Goal: Transaction & Acquisition: Purchase product/service

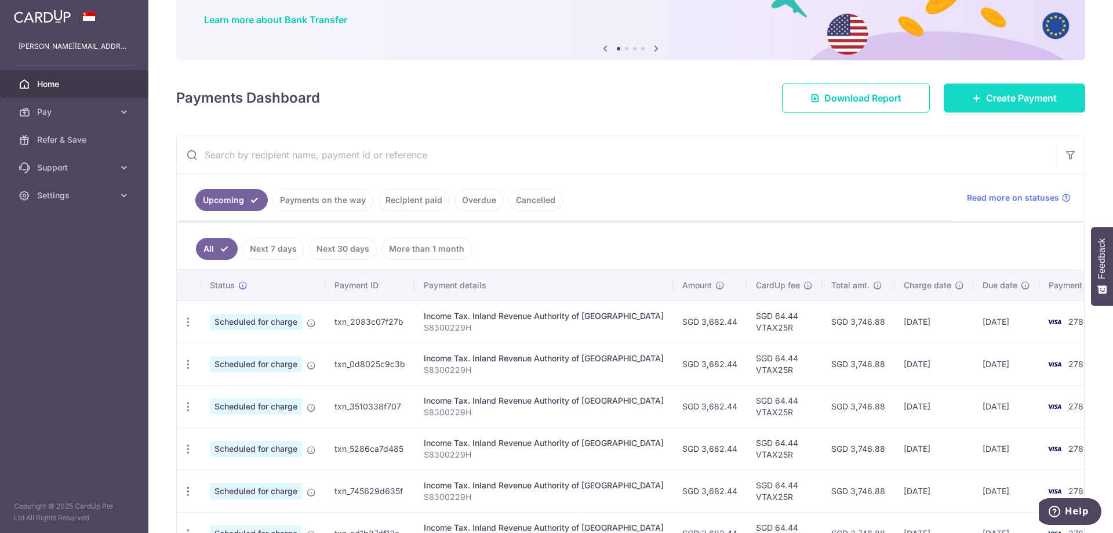
click at [989, 106] on link "Create Payment" at bounding box center [1014, 98] width 141 height 29
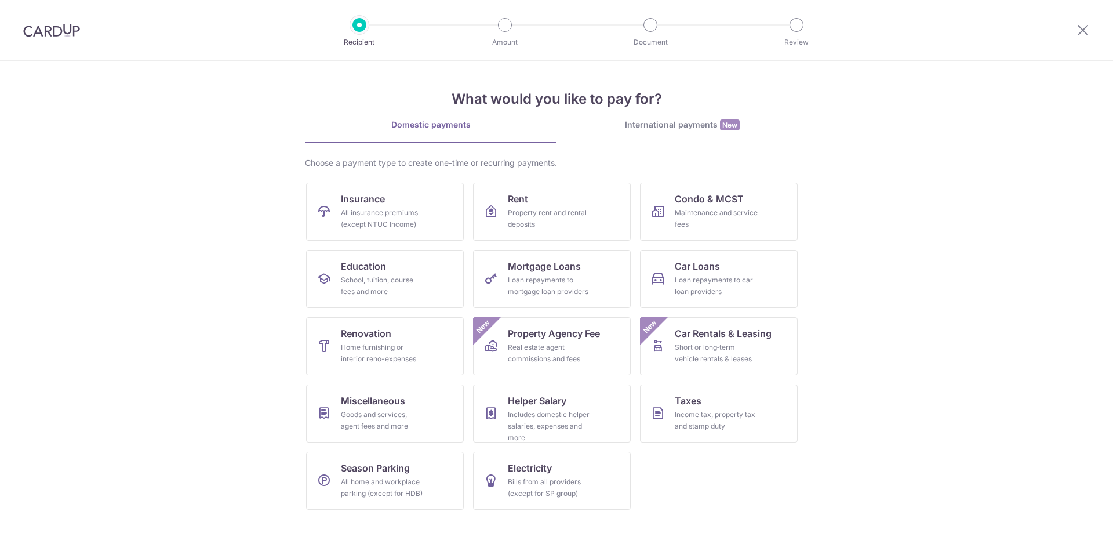
click at [989, 106] on section "What would you like to pay for? Domestic payments International payments New Ch…" at bounding box center [556, 297] width 1113 height 472
click at [375, 418] on div "Goods and services, agent fees and more" at bounding box center [383, 420] width 84 height 23
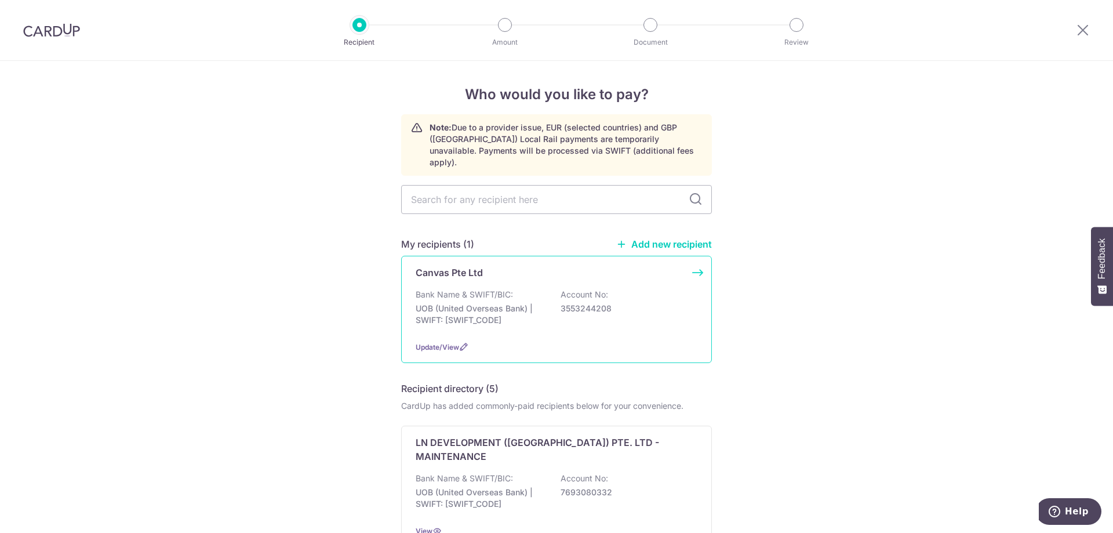
click at [479, 289] on p "Bank Name & SWIFT/BIC:" at bounding box center [464, 295] width 97 height 12
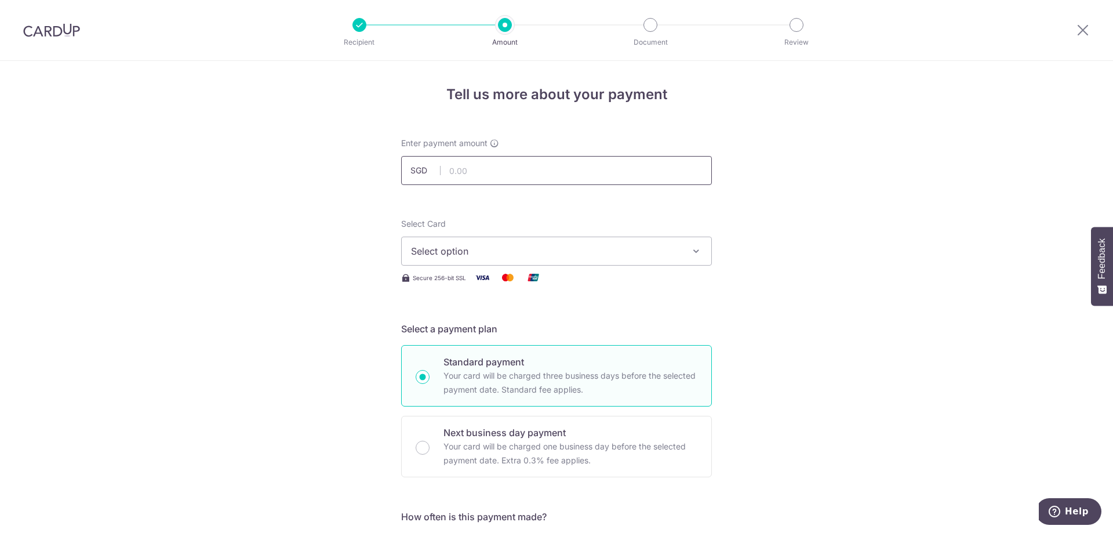
drag, startPoint x: 0, startPoint y: 0, endPoint x: 479, endPoint y: 171, distance: 508.6
click at [479, 171] on input "text" at bounding box center [556, 170] width 311 height 29
type input "1,830.00"
click at [492, 260] on button "Select option" at bounding box center [556, 251] width 311 height 29
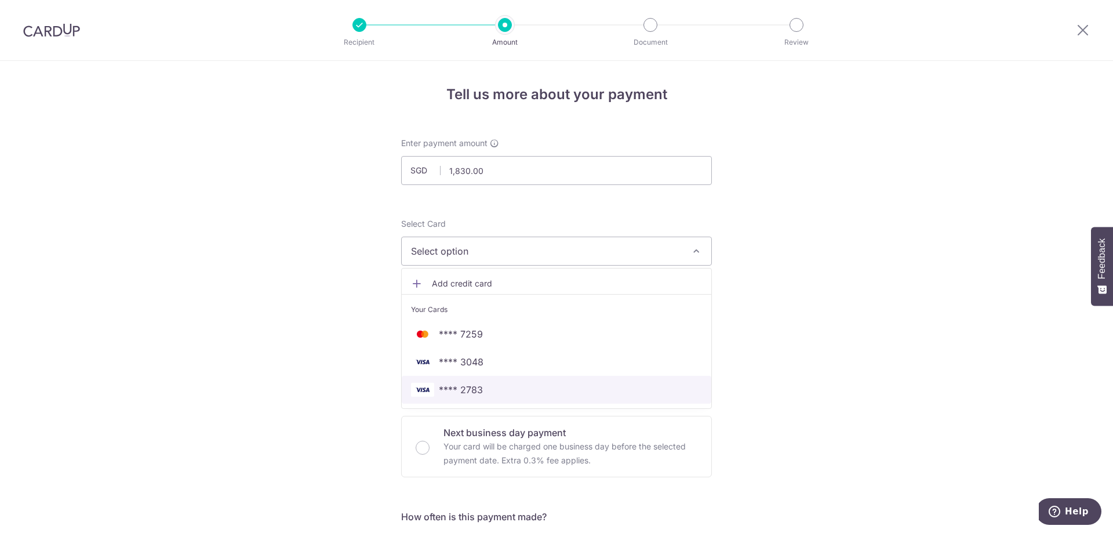
click at [564, 382] on link "**** 2783" at bounding box center [557, 390] width 310 height 28
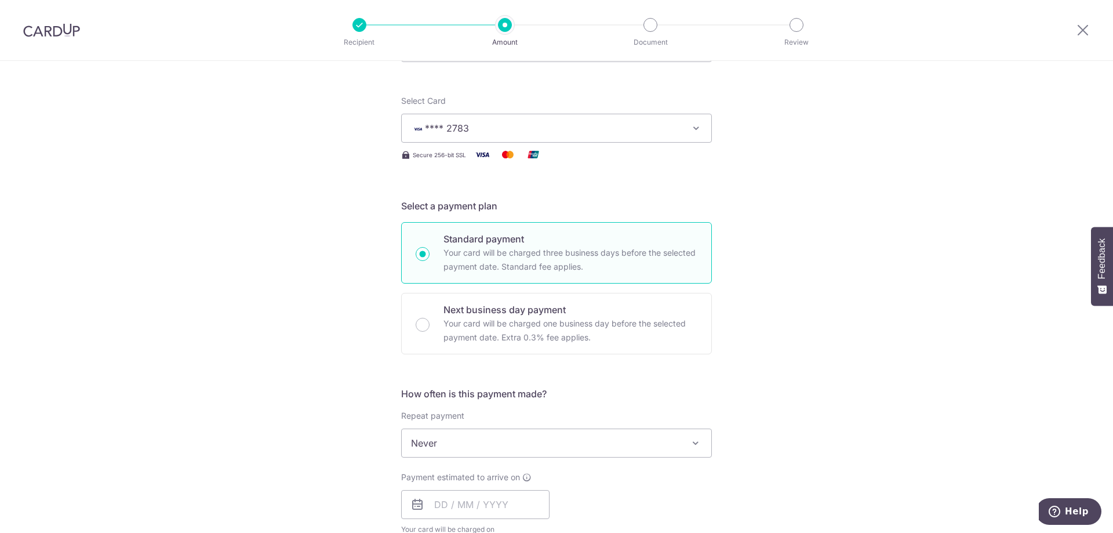
scroll to position [205, 0]
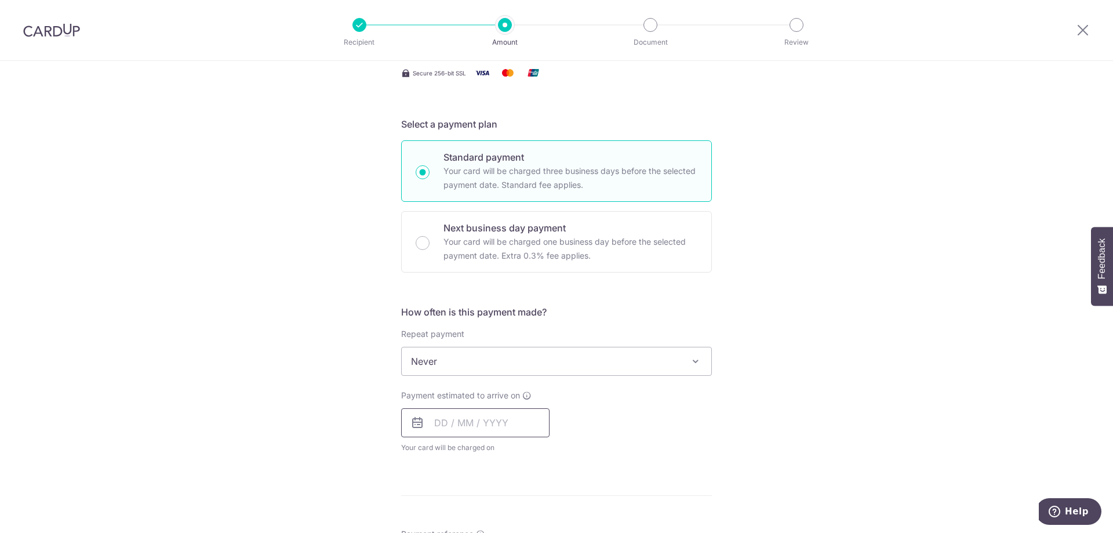
click at [436, 419] on input "text" at bounding box center [475, 422] width 148 height 29
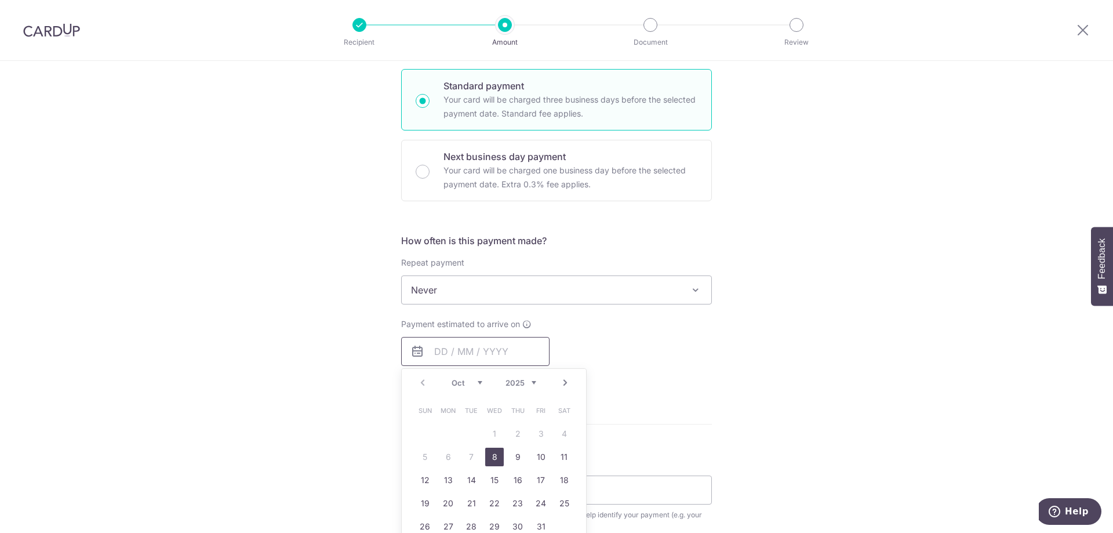
scroll to position [311, 0]
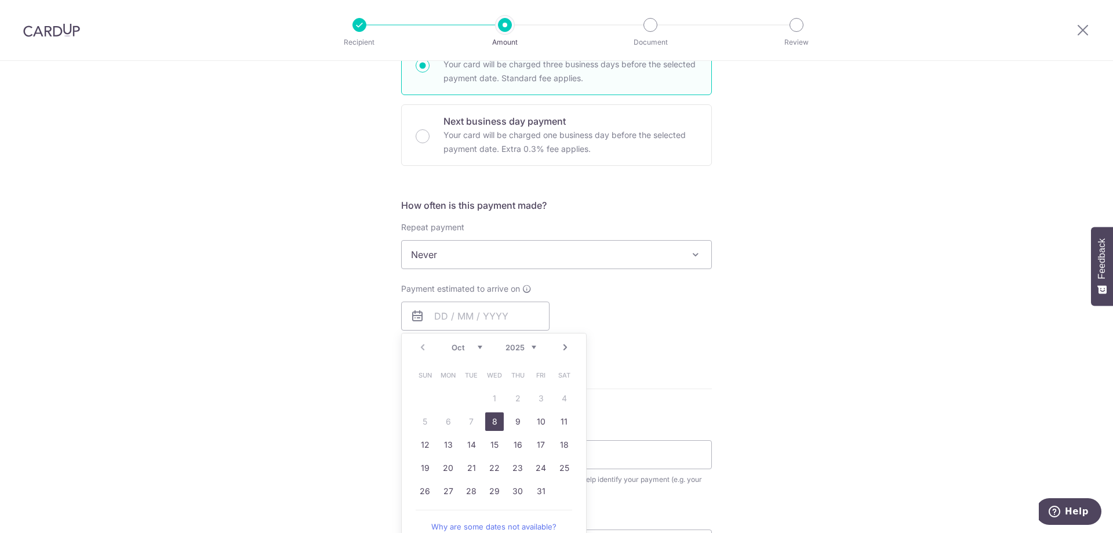
drag, startPoint x: 500, startPoint y: 426, endPoint x: 682, endPoint y: 389, distance: 185.8
click at [500, 426] on link "8" at bounding box center [494, 421] width 19 height 19
type input "[DATE]"
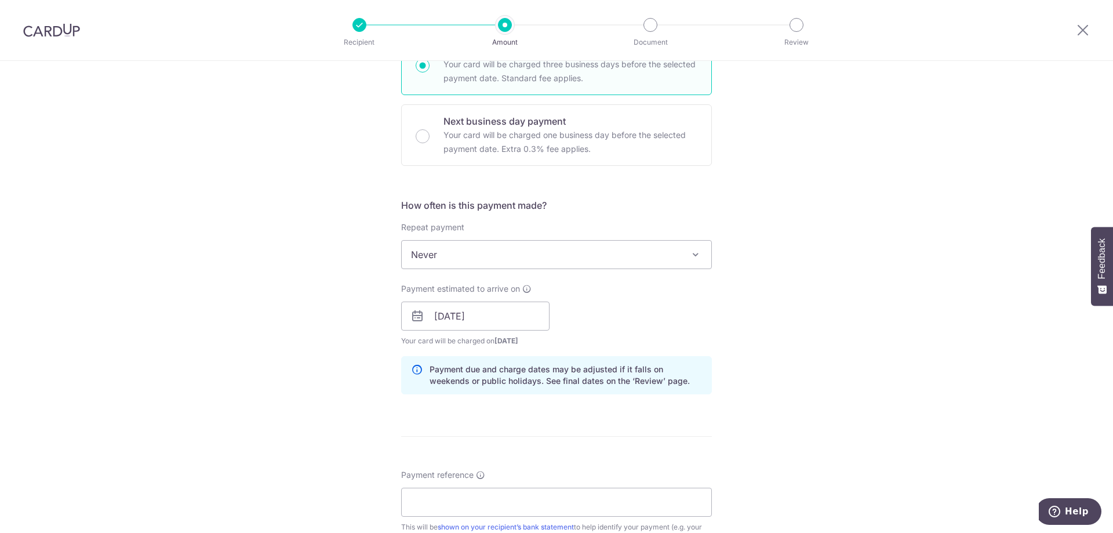
click at [822, 384] on div "Tell us more about your payment Enter payment amount SGD 1,830.00 1830.00 Selec…" at bounding box center [556, 297] width 1113 height 1097
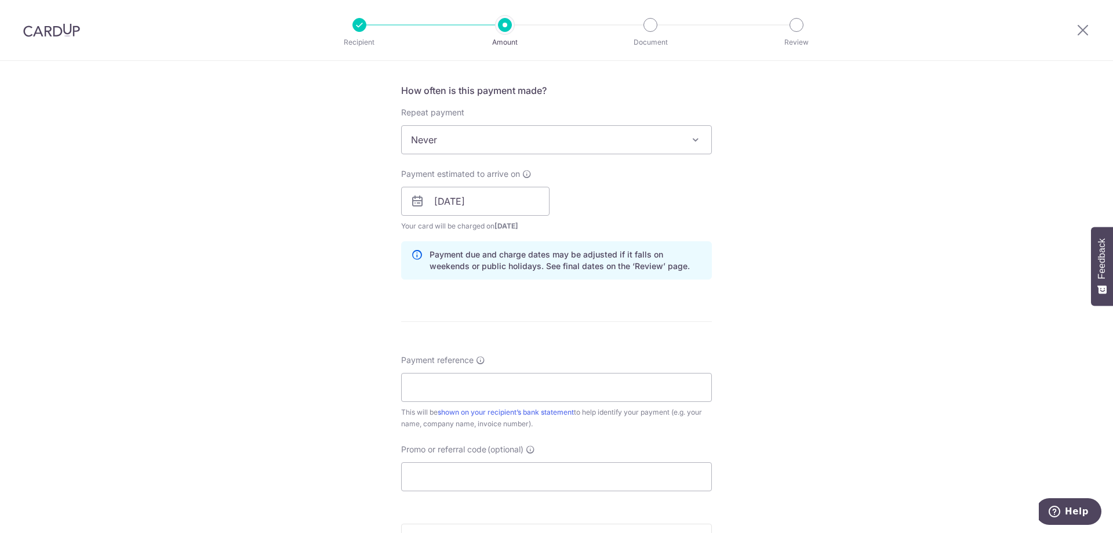
scroll to position [427, 0]
click at [590, 386] on input "Payment reference" at bounding box center [556, 386] width 311 height 29
paste input "OFF225"
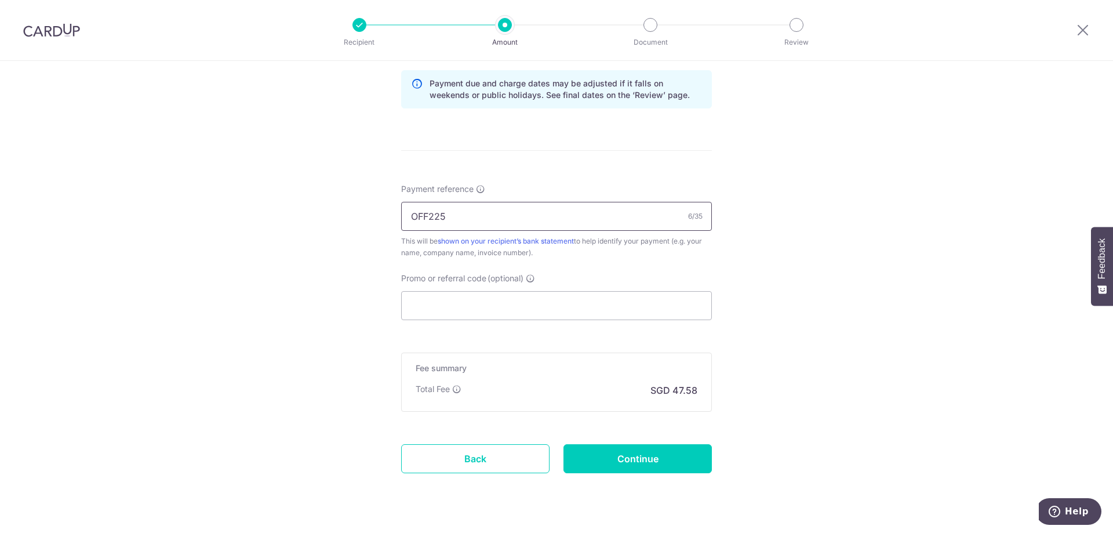
scroll to position [599, 0]
type input "[PERSON_NAME]"
click at [555, 300] on input "Promo or referral code (optional)" at bounding box center [556, 303] width 311 height 29
paste input "OFF225"
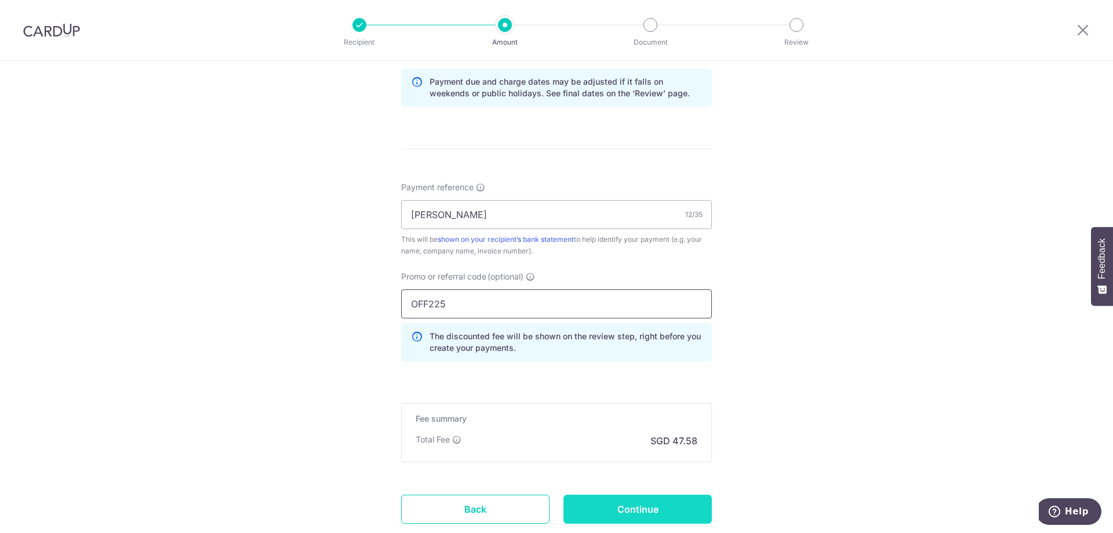
type input "OFF225"
click at [638, 517] on input "Continue" at bounding box center [638, 509] width 148 height 29
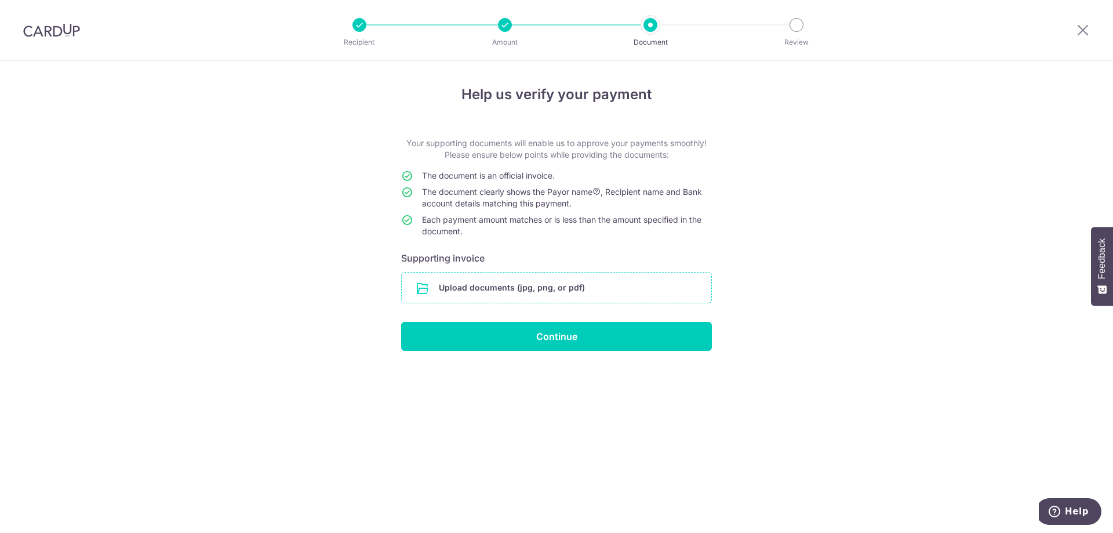
click at [494, 293] on input "file" at bounding box center [557, 288] width 310 height 30
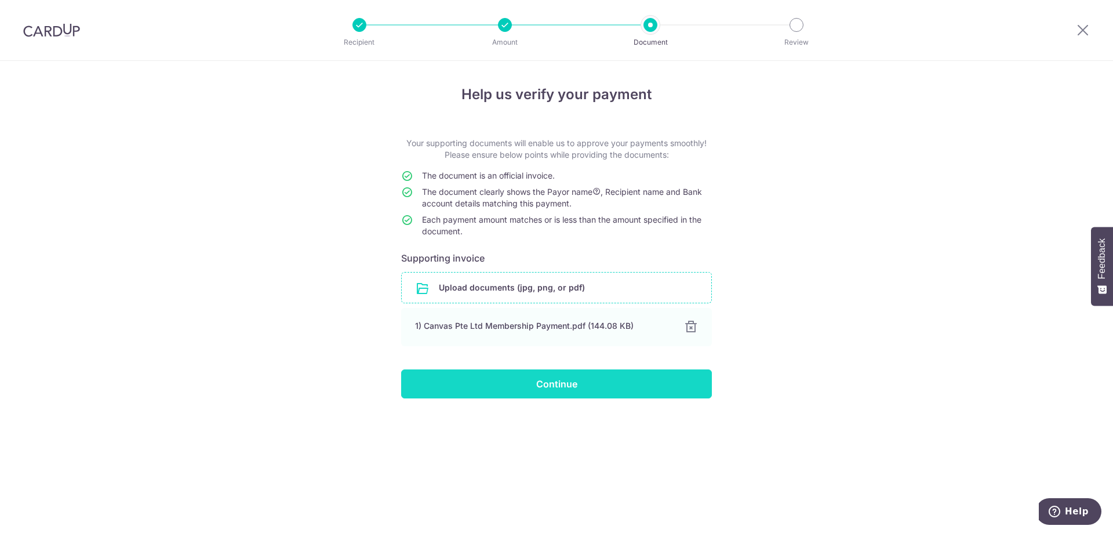
click at [545, 389] on input "Continue" at bounding box center [556, 383] width 311 height 29
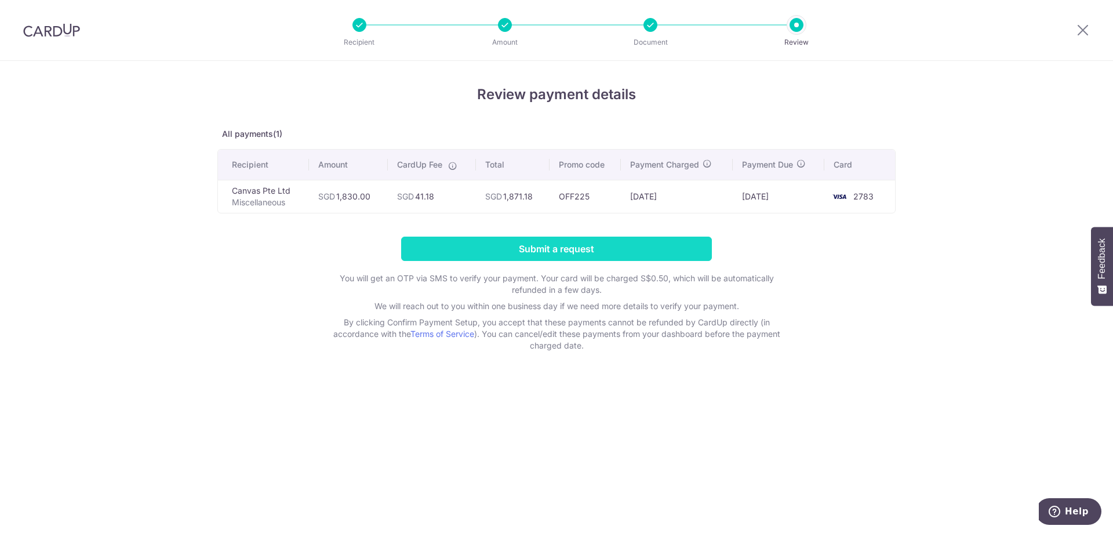
click at [514, 259] on input "Submit a request" at bounding box center [556, 249] width 311 height 24
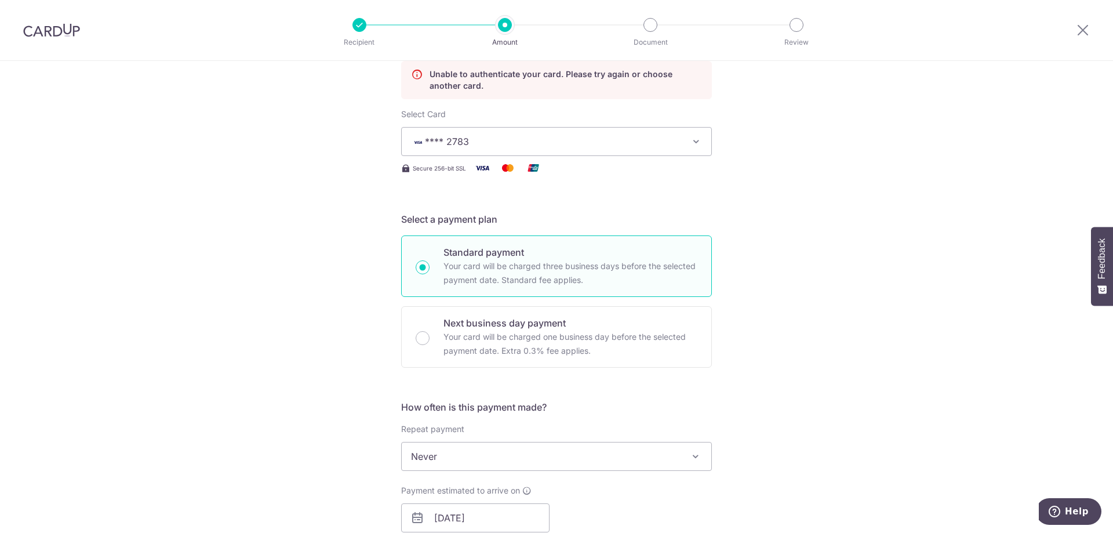
click at [765, 361] on div "Tell us more about your payment Enter payment amount SGD 1,830.00 1830.00 Unabl…" at bounding box center [556, 502] width 1113 height 1196
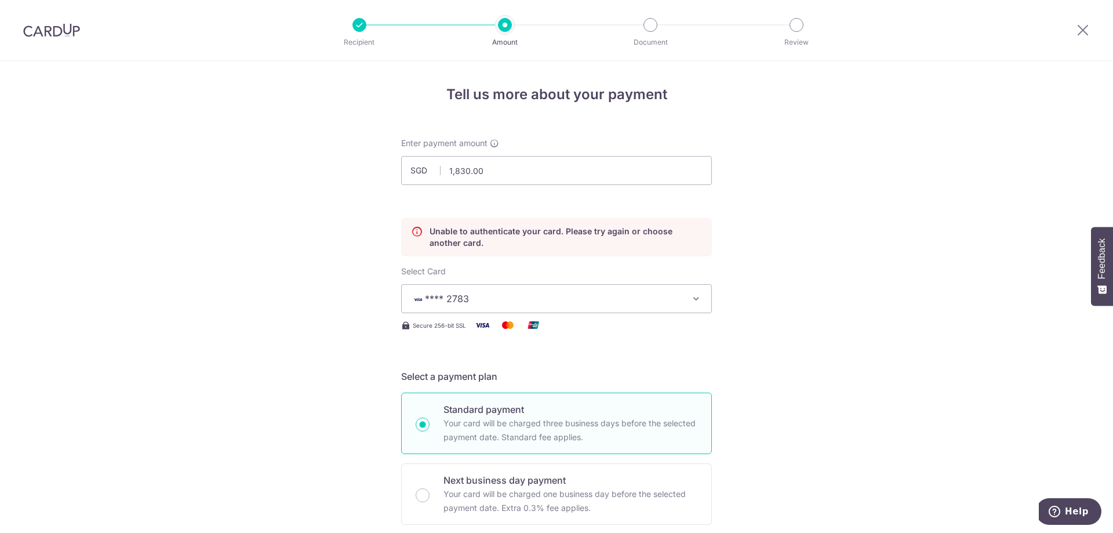
click at [578, 285] on button "**** 2783" at bounding box center [556, 298] width 311 height 29
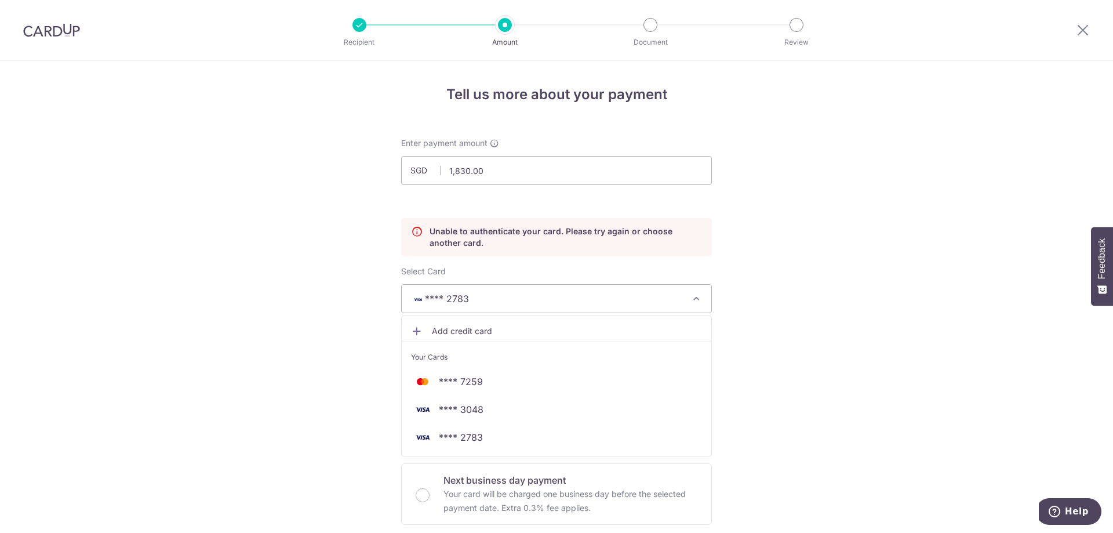
click at [47, 28] on img at bounding box center [51, 30] width 57 height 14
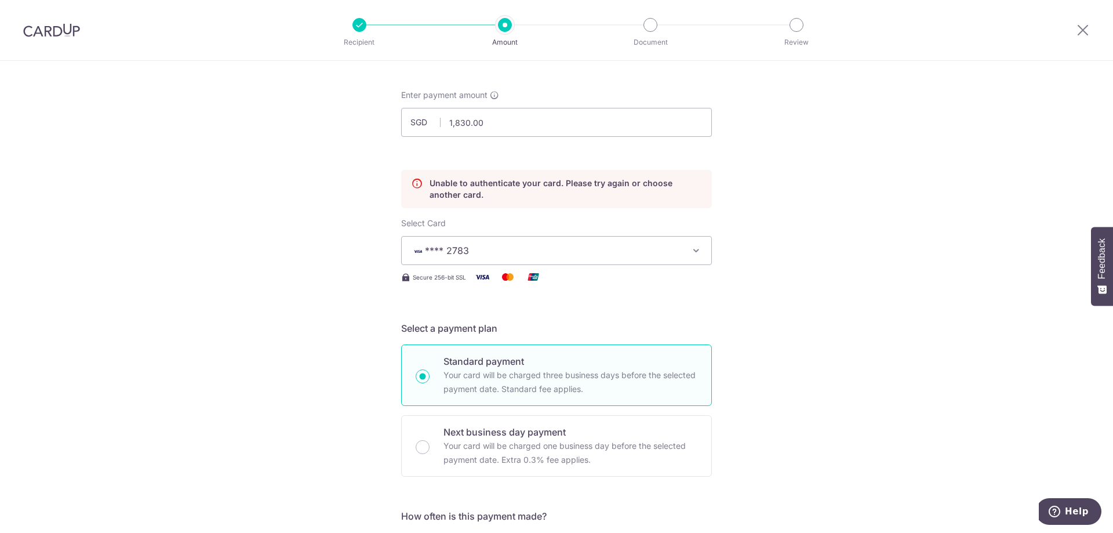
scroll to position [60, 0]
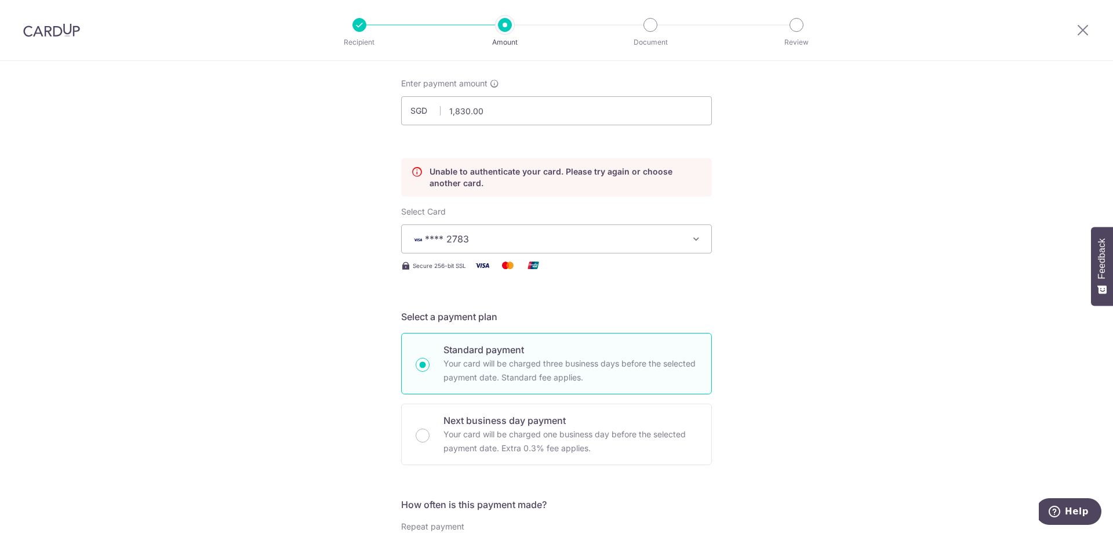
click at [643, 230] on button "**** 2783" at bounding box center [556, 238] width 311 height 29
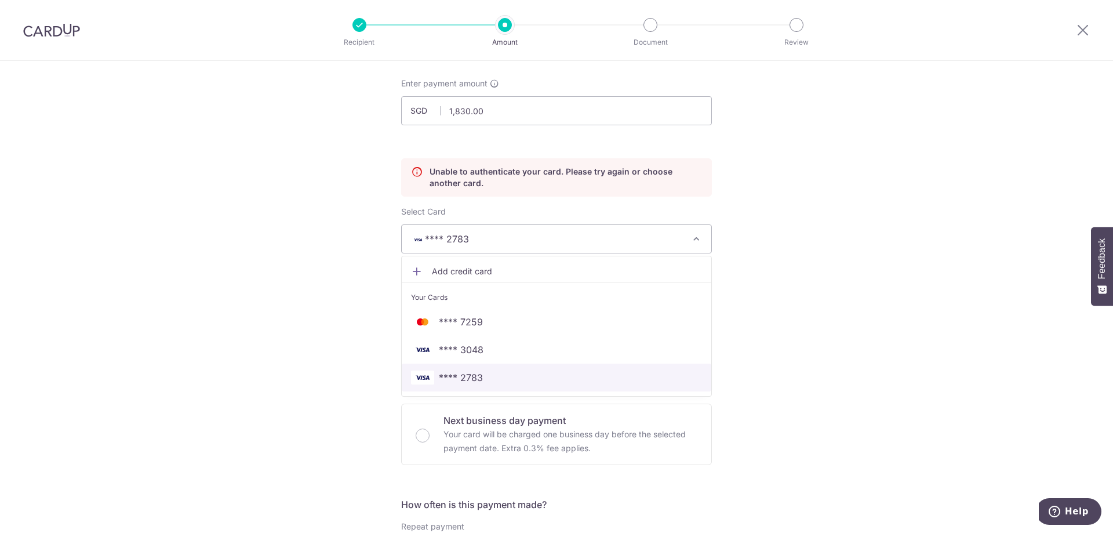
click at [570, 367] on link "**** 2783" at bounding box center [557, 378] width 310 height 28
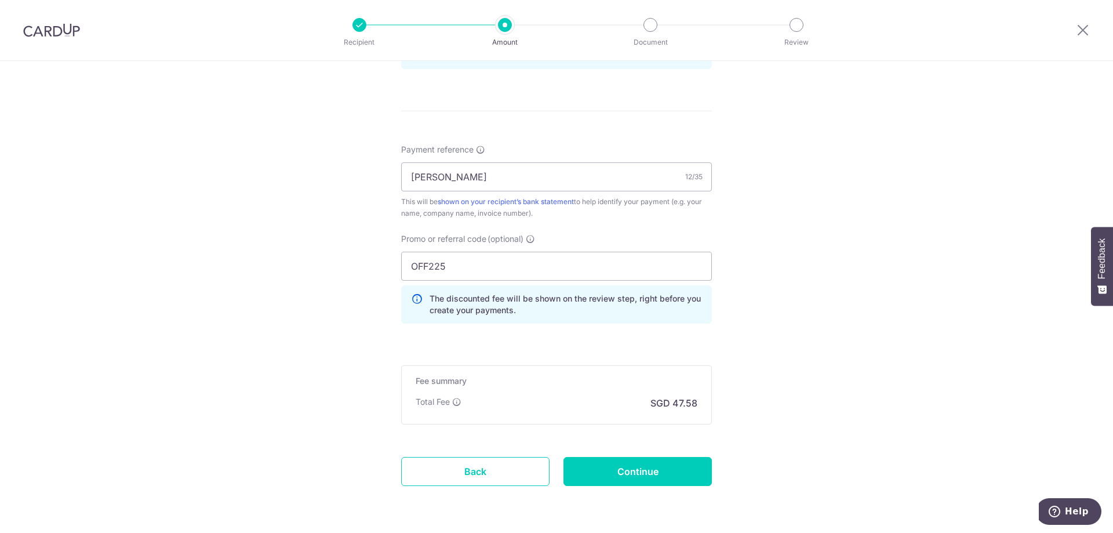
scroll to position [703, 0]
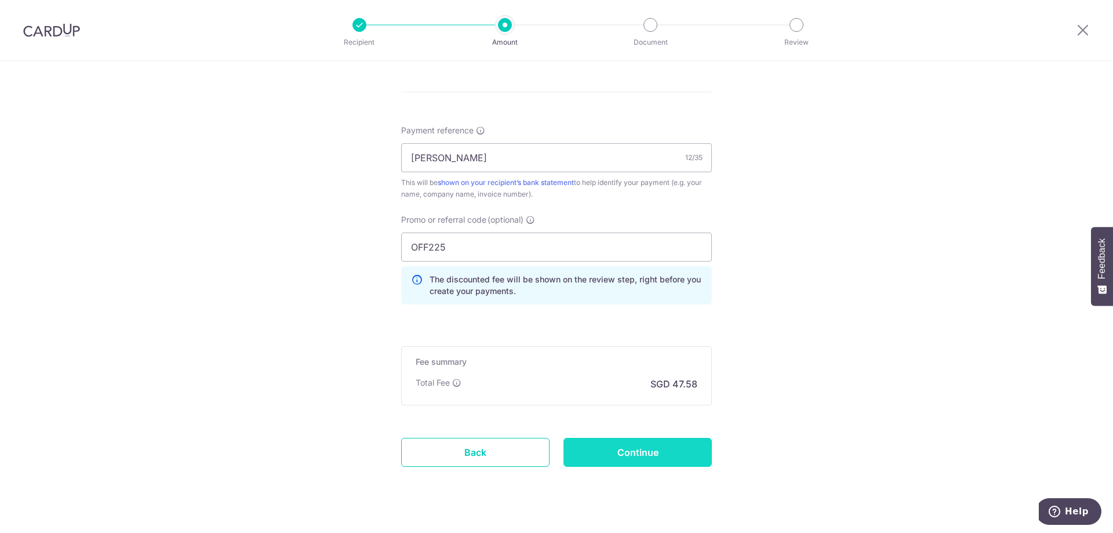
click at [675, 450] on input "Continue" at bounding box center [638, 452] width 148 height 29
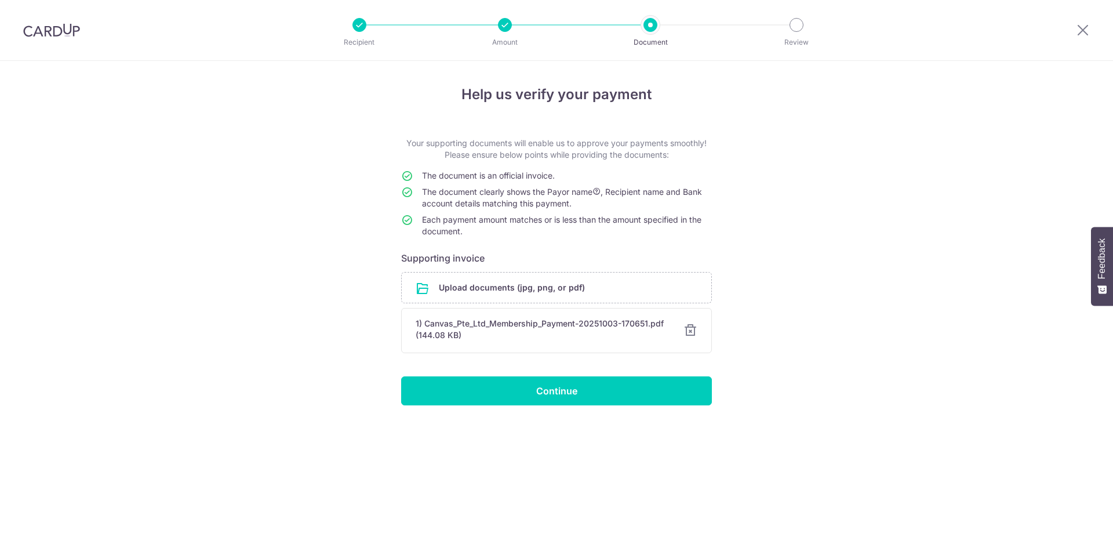
click at [531, 394] on input "Continue" at bounding box center [556, 390] width 311 height 29
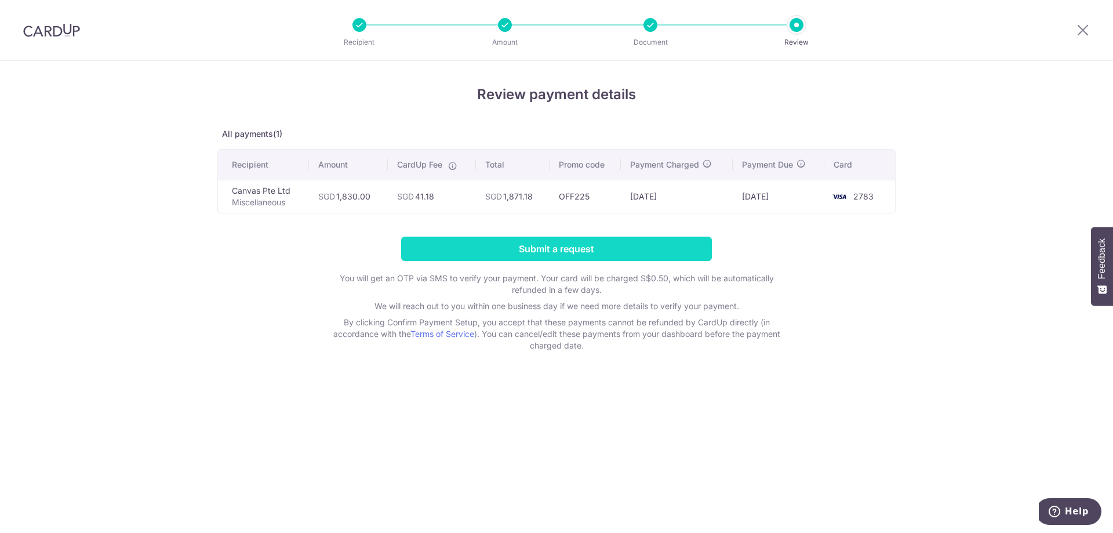
click at [544, 239] on input "Submit a request" at bounding box center [556, 249] width 311 height 24
